Goal: Find specific page/section: Find specific page/section

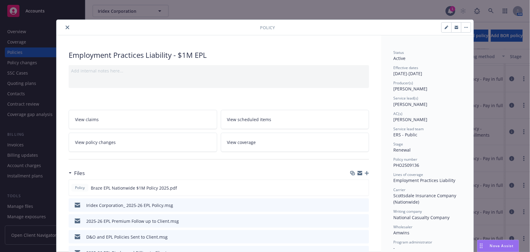
click at [66, 28] on icon "close" at bounding box center [68, 28] width 4 height 4
